Goal: Task Accomplishment & Management: Complete application form

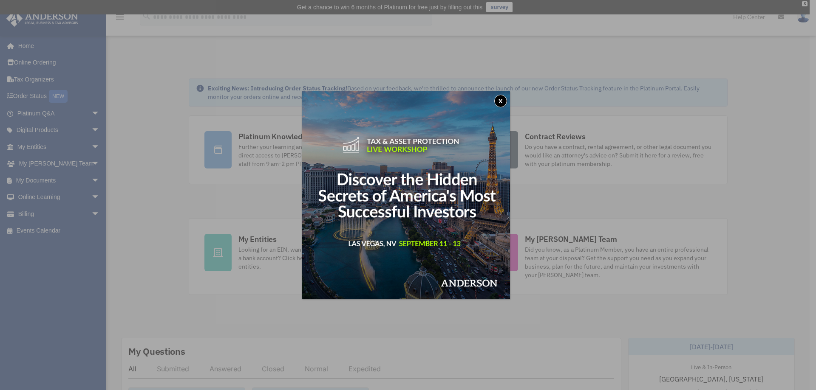
click at [501, 101] on button "x" at bounding box center [500, 101] width 13 height 13
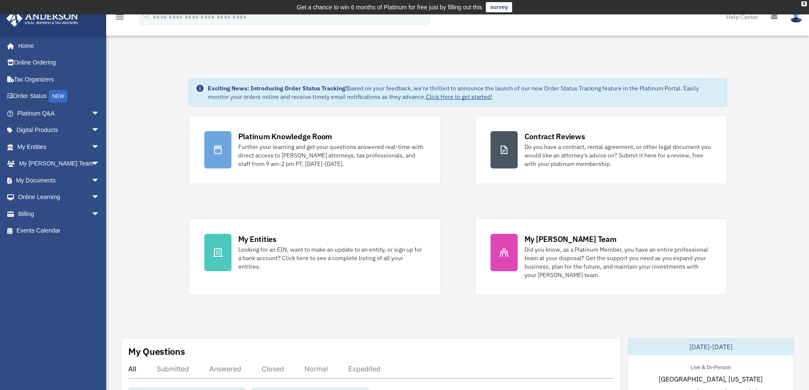
click at [254, 246] on div "Looking for an EIN, want to make an update to an entity, or sign up for a bank …" at bounding box center [331, 258] width 187 height 25
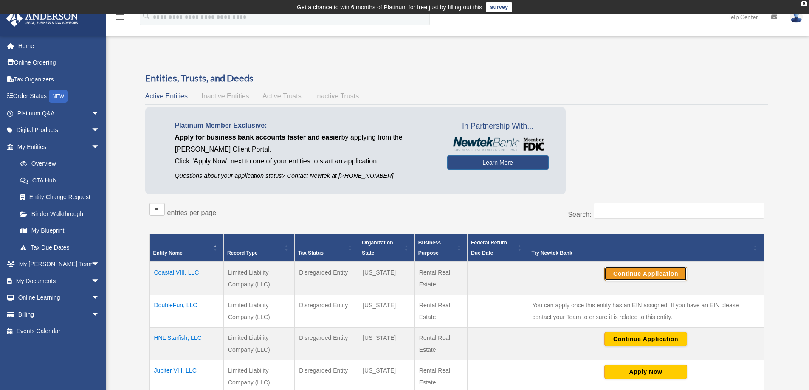
click at [650, 277] on button "Continue Application" at bounding box center [646, 274] width 83 height 14
click at [44, 279] on link "My Documents arrow_drop_down" at bounding box center [59, 281] width 107 height 17
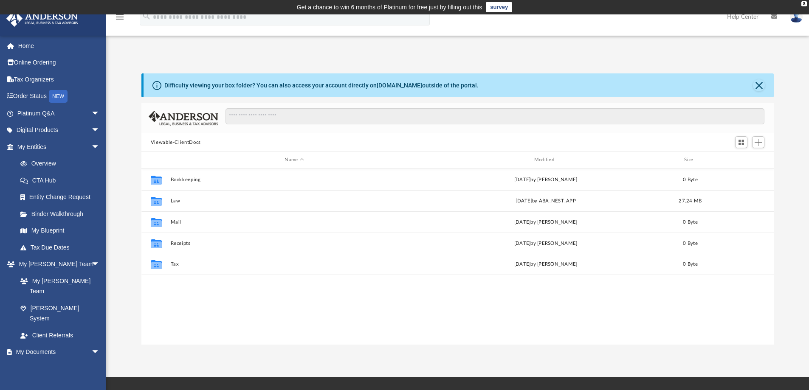
scroll to position [187, 626]
click at [798, 19] on img at bounding box center [796, 17] width 13 height 12
click at [659, 80] on link "Logout" at bounding box center [658, 73] width 85 height 17
